Goal: Task Accomplishment & Management: Complete application form

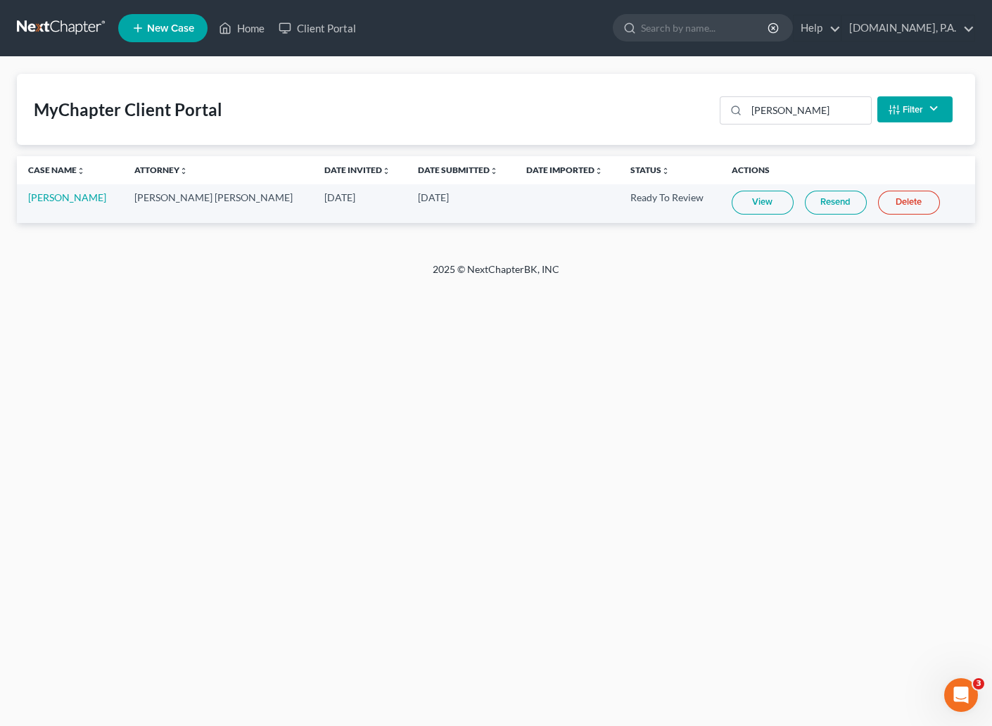
click at [56, 29] on link at bounding box center [62, 27] width 90 height 25
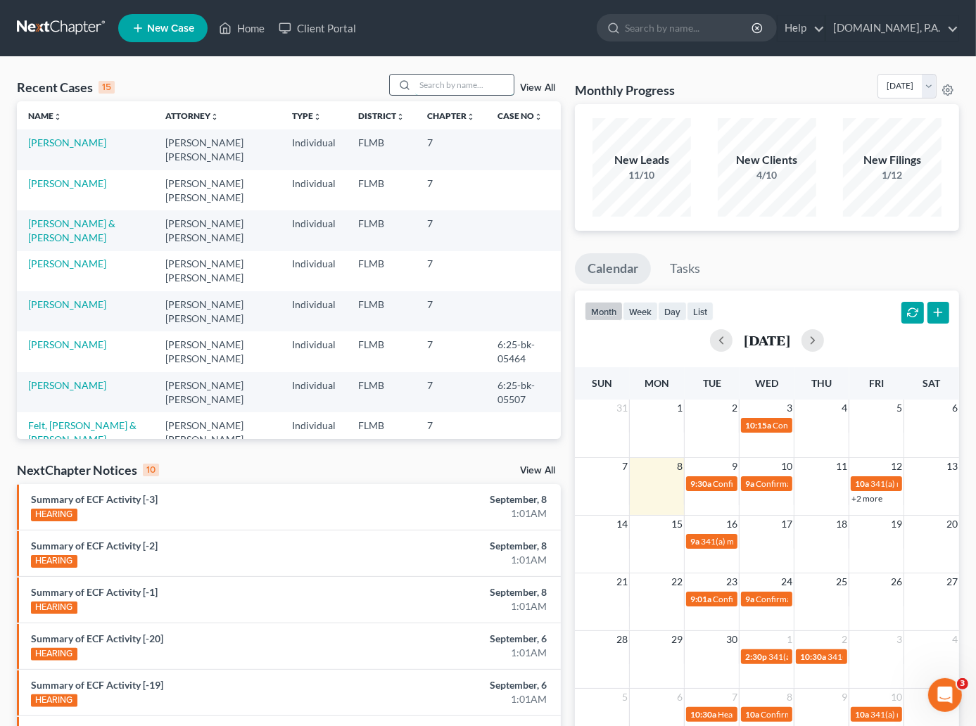
click at [443, 84] on input "search" at bounding box center [464, 85] width 98 height 20
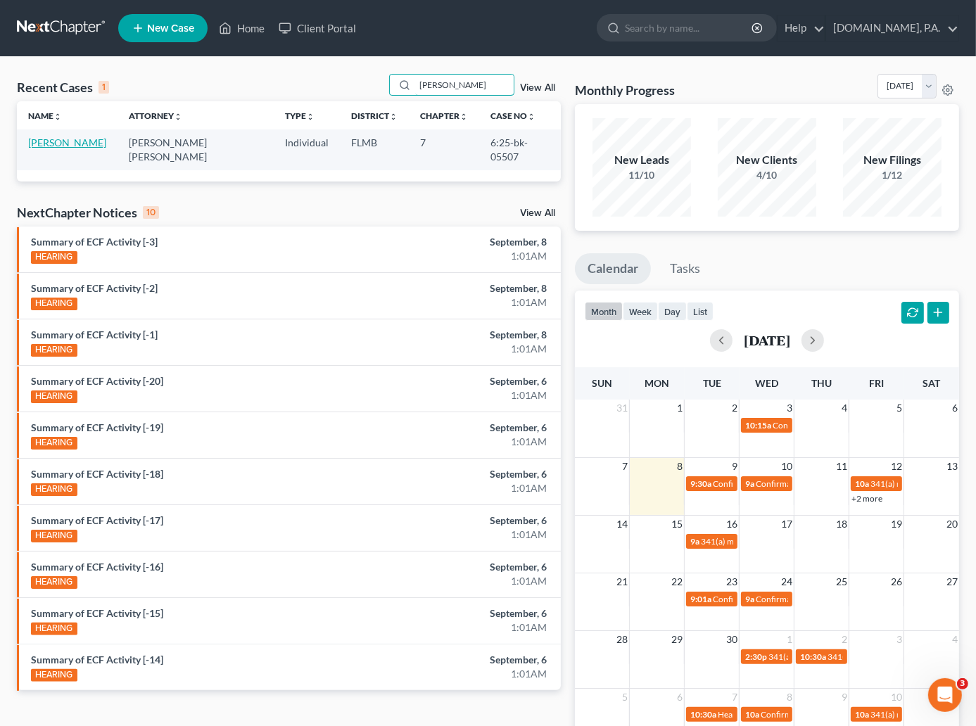
type input "ambrose"
click at [79, 143] on link "Ambrose, Frederick" at bounding box center [67, 142] width 78 height 12
select select "2"
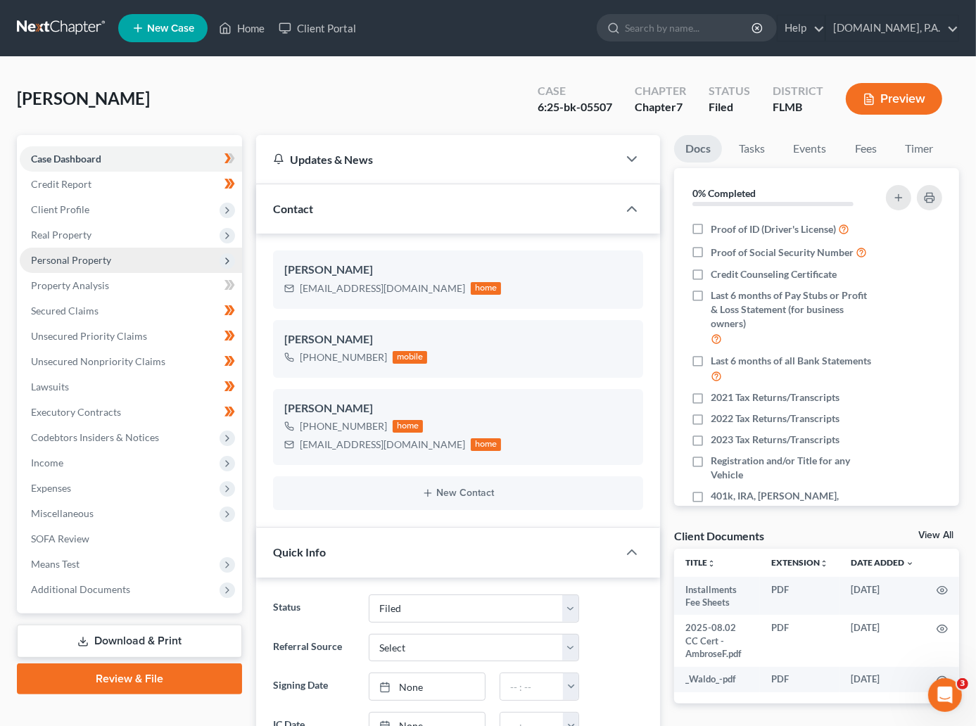
click at [77, 260] on span "Personal Property" at bounding box center [71, 260] width 80 height 12
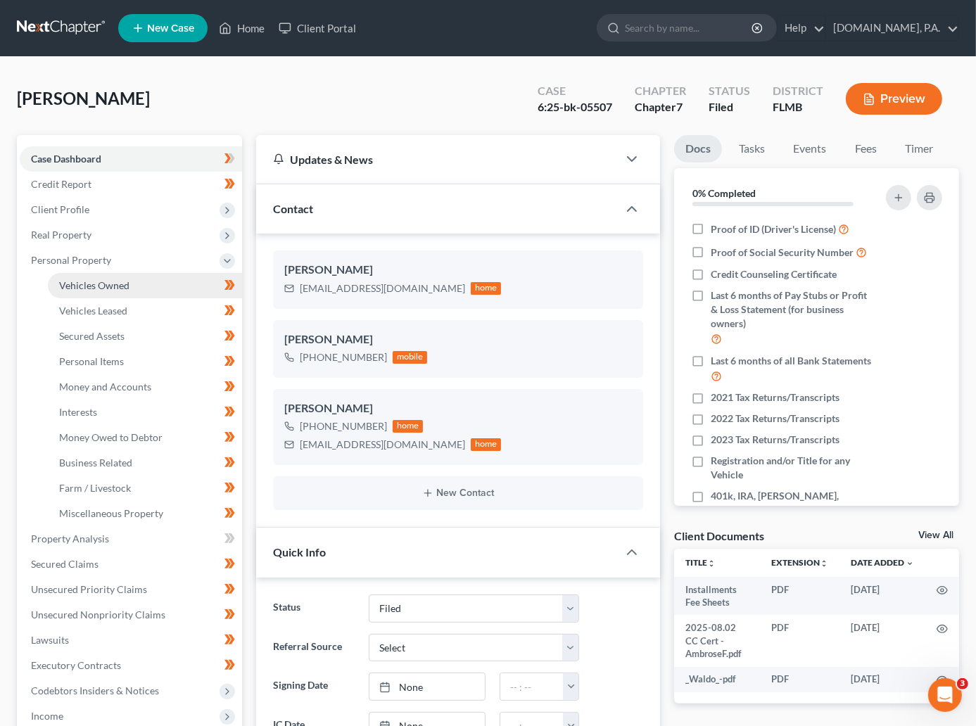
click at [215, 287] on link "Vehicles Owned" at bounding box center [145, 285] width 194 height 25
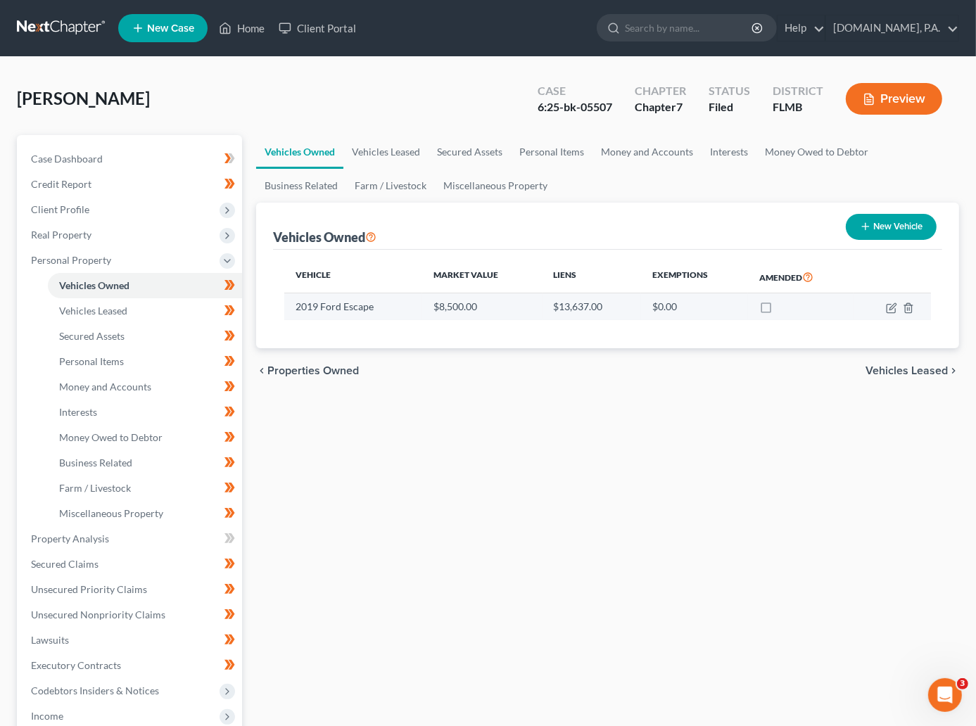
click at [893, 300] on td at bounding box center [891, 306] width 77 height 27
click at [892, 307] on icon "button" at bounding box center [891, 308] width 11 height 11
select select "0"
select select "7"
select select "3"
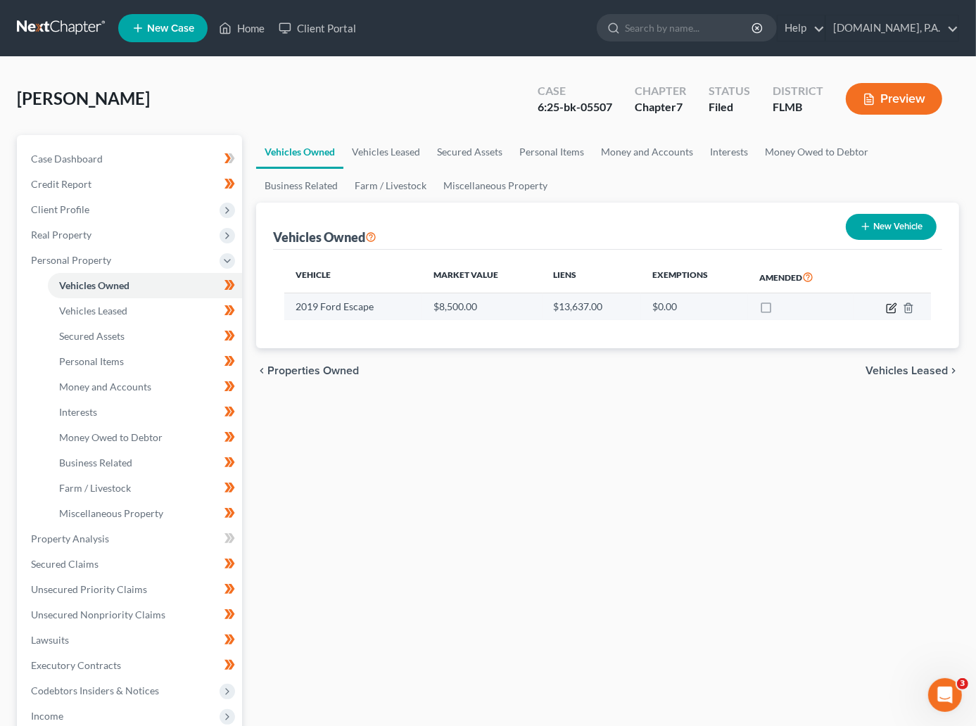
select select "0"
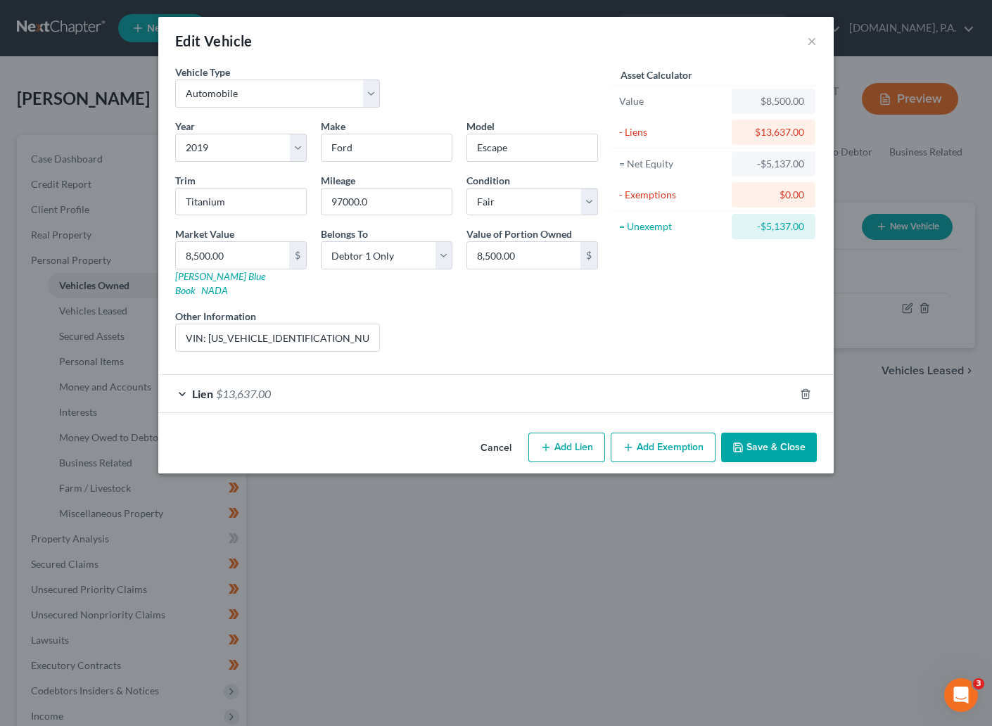
click at [189, 383] on div "Lien $13,637.00" at bounding box center [476, 393] width 636 height 37
